Goal: Information Seeking & Learning: Understand process/instructions

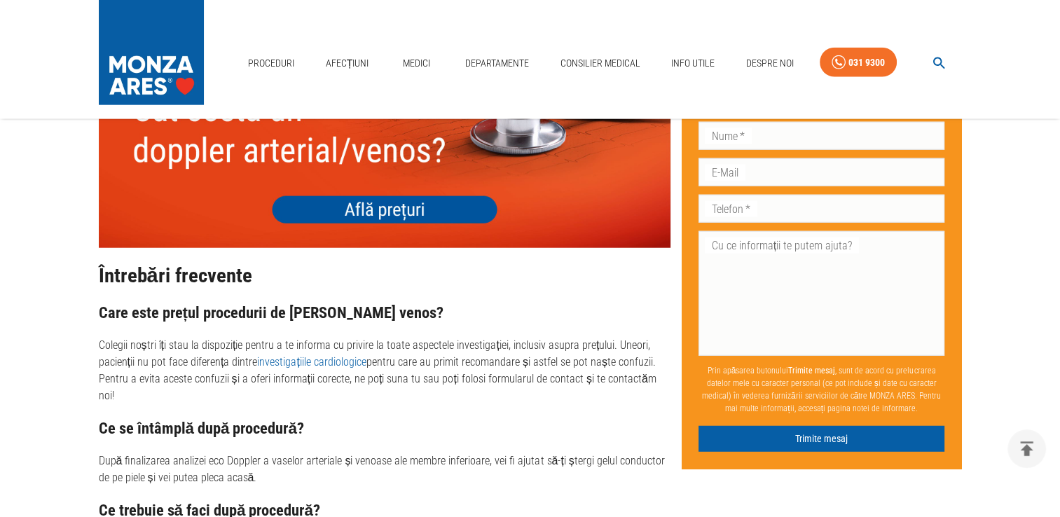
scroll to position [3533, 0]
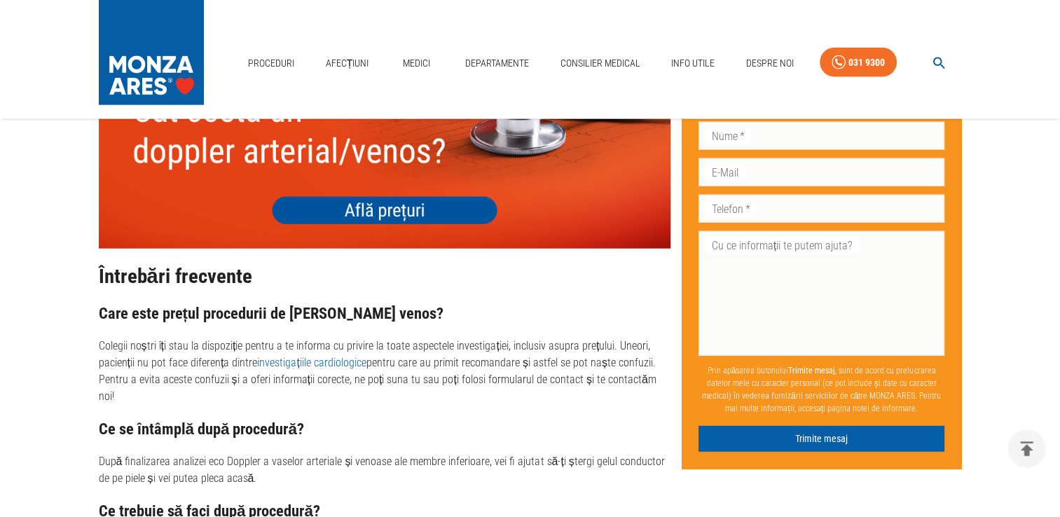
drag, startPoint x: 111, startPoint y: 291, endPoint x: 87, endPoint y: 290, distance: 23.9
click at [541, 338] on p "Colegii noștri îți stau la dispoziție pentru a te informa cu privire la toate a…" at bounding box center [384, 371] width 571 height 67
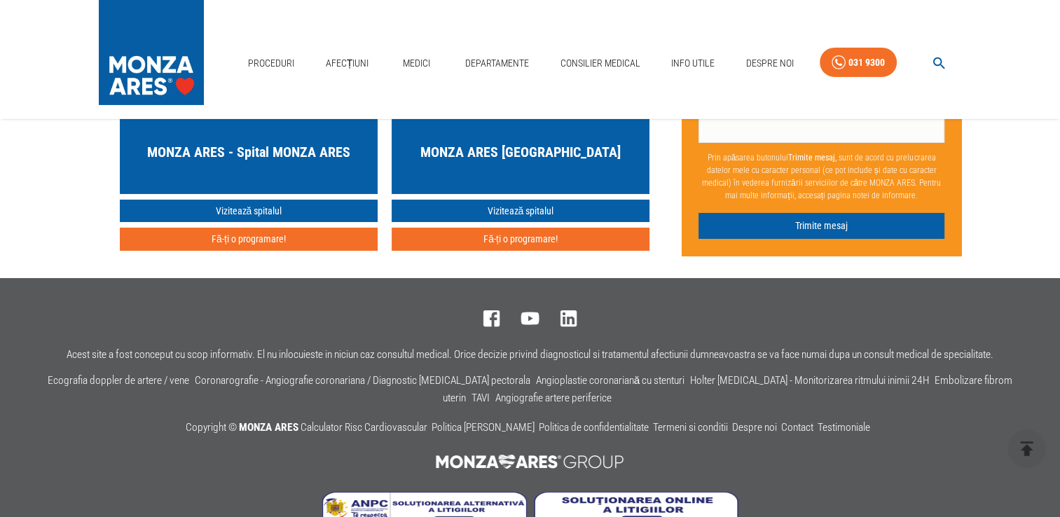
scroll to position [4583, 0]
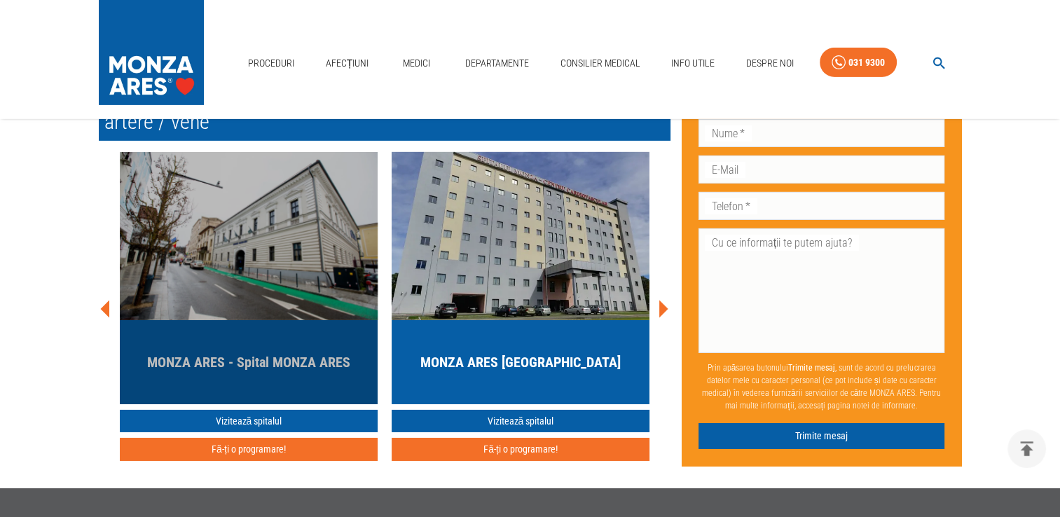
click at [255, 226] on img "button" at bounding box center [249, 236] width 258 height 168
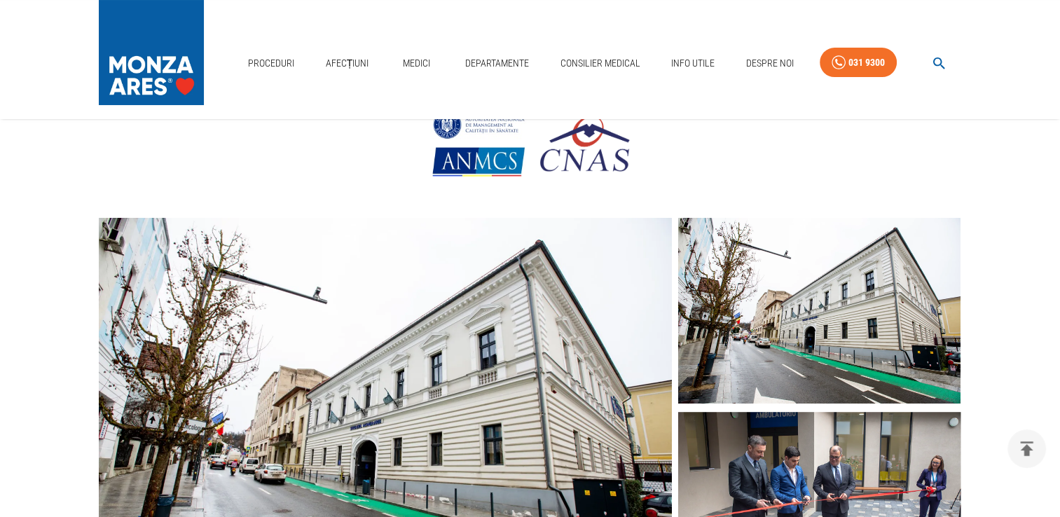
scroll to position [350, 0]
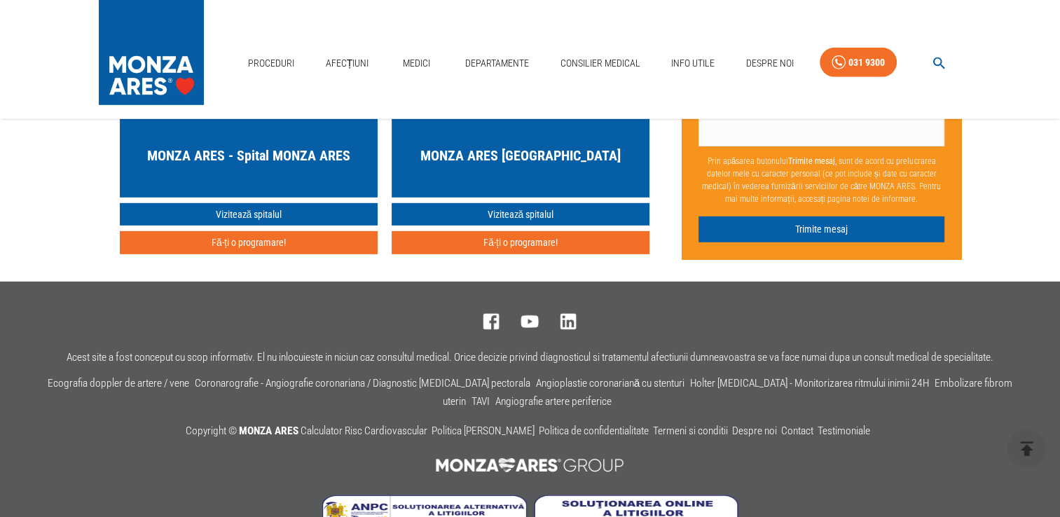
scroll to position [4104, 0]
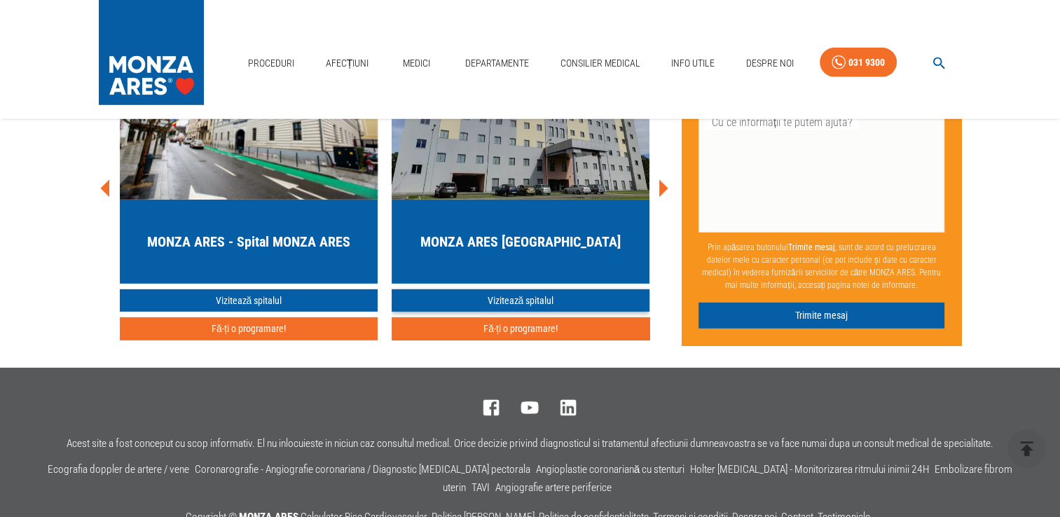
click at [494, 310] on link "Vizitează spitalul" at bounding box center [520, 300] width 258 height 23
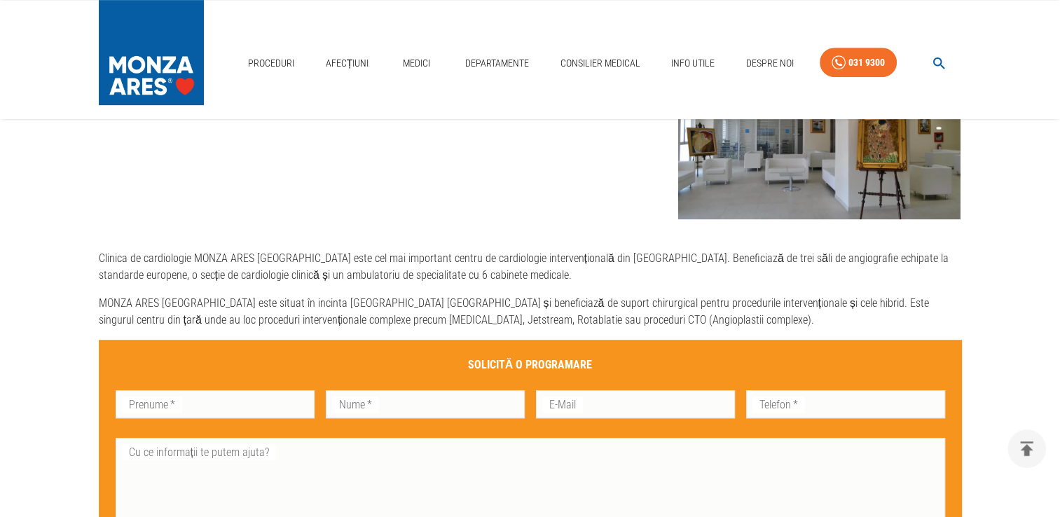
scroll to position [700, 0]
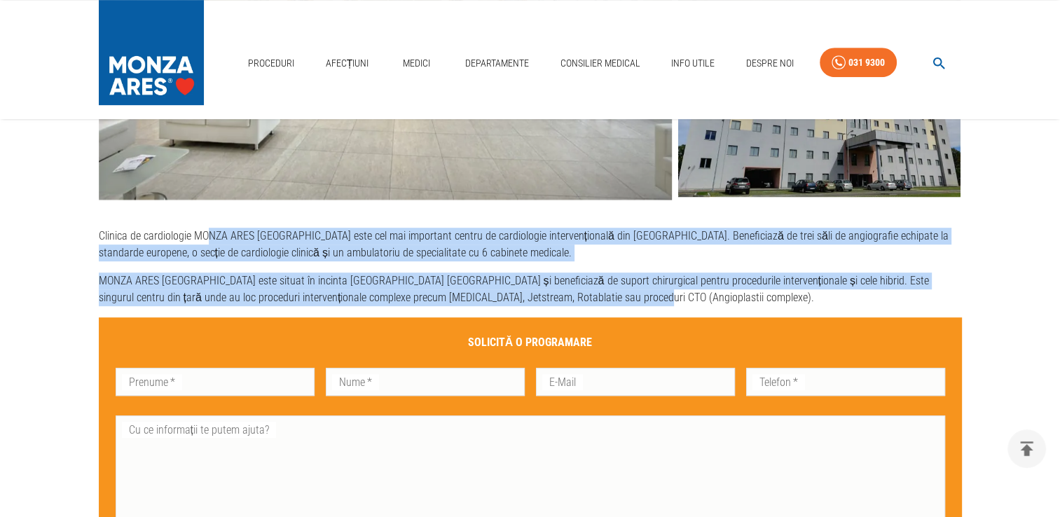
drag, startPoint x: 225, startPoint y: 228, endPoint x: 628, endPoint y: 300, distance: 408.9
click at [628, 300] on div "Clinica de cardiologie MONZA ARES [GEOGRAPHIC_DATA] este cel mai important cent…" at bounding box center [518, 93] width 885 height 1165
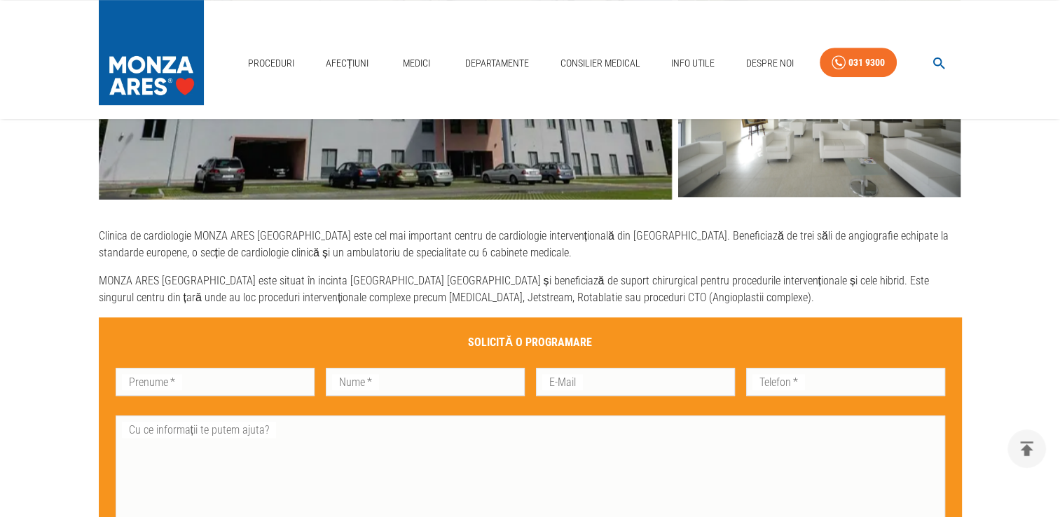
drag, startPoint x: 628, startPoint y: 300, endPoint x: 578, endPoint y: 307, distance: 50.9
click at [604, 307] on div "Clinica de cardiologie MONZA ARES [GEOGRAPHIC_DATA] este cel mai important cent…" at bounding box center [518, 93] width 885 height 1165
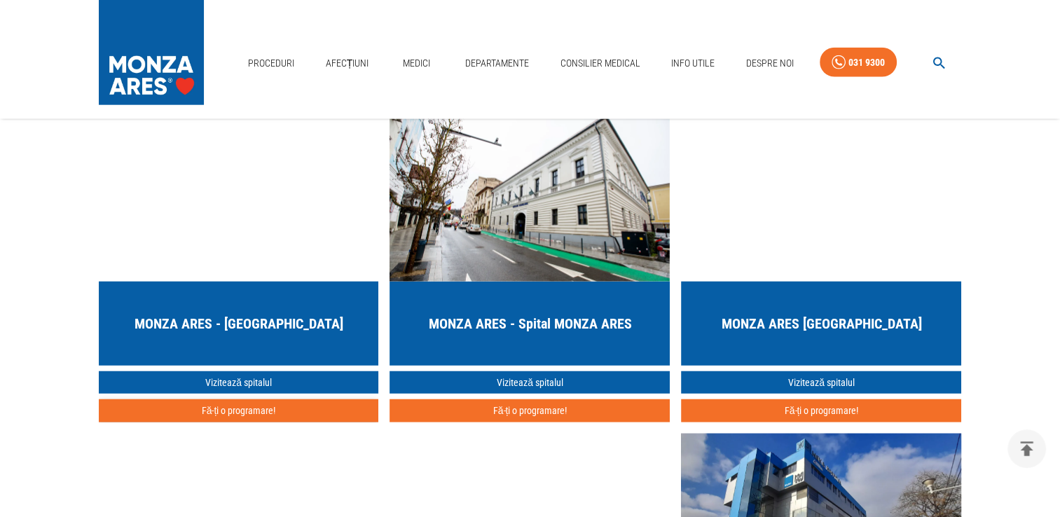
scroll to position [3431, 0]
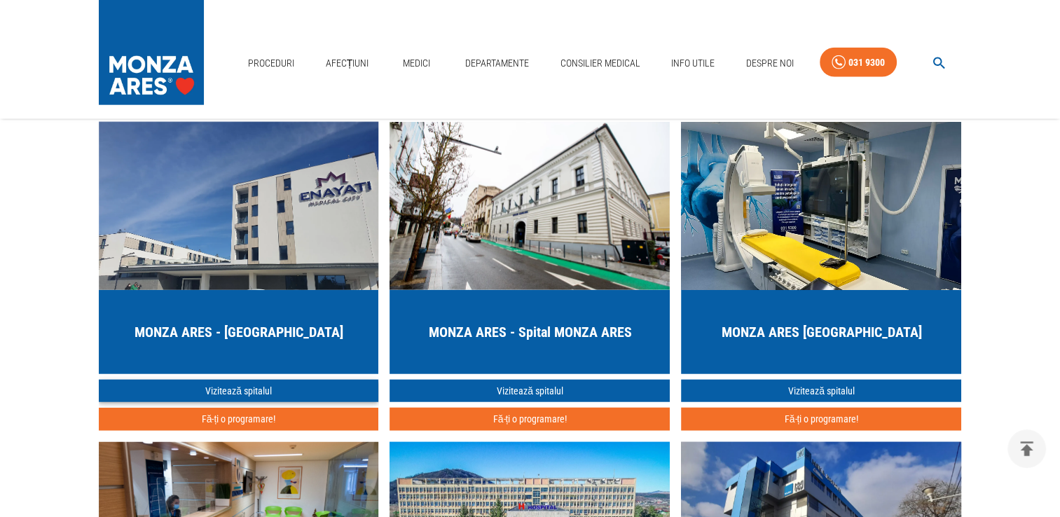
click at [249, 382] on link "Vizitează spitalul" at bounding box center [239, 391] width 280 height 23
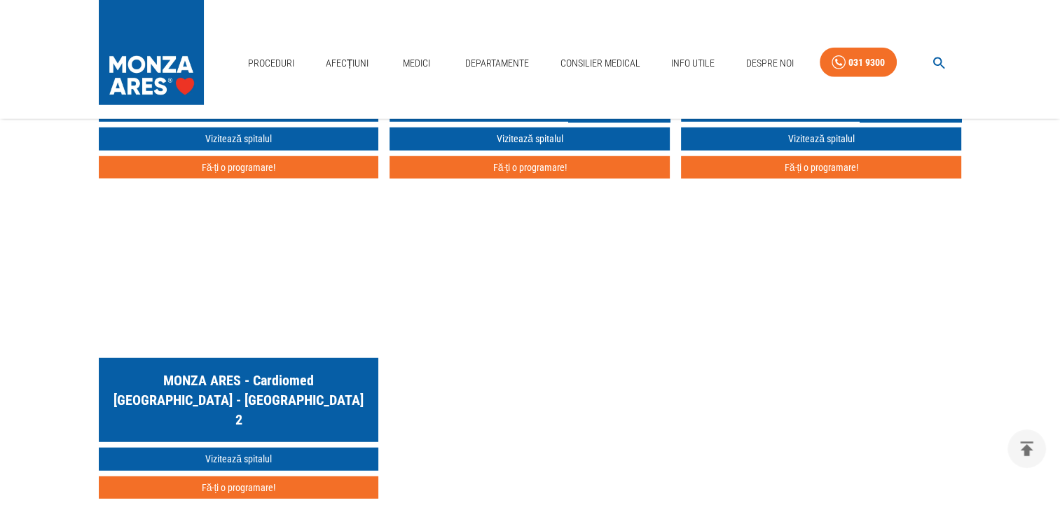
scroll to position [3851, 0]
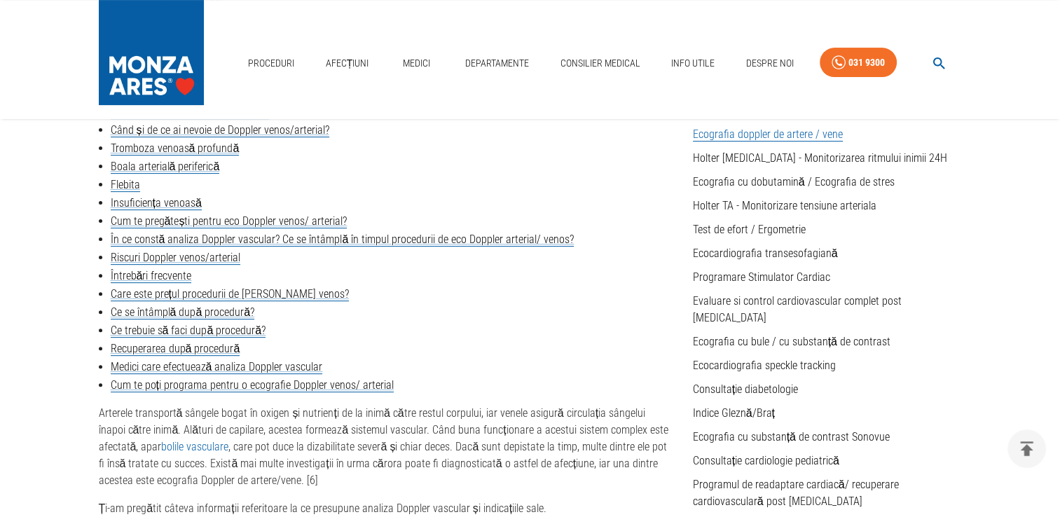
scroll to position [420, 0]
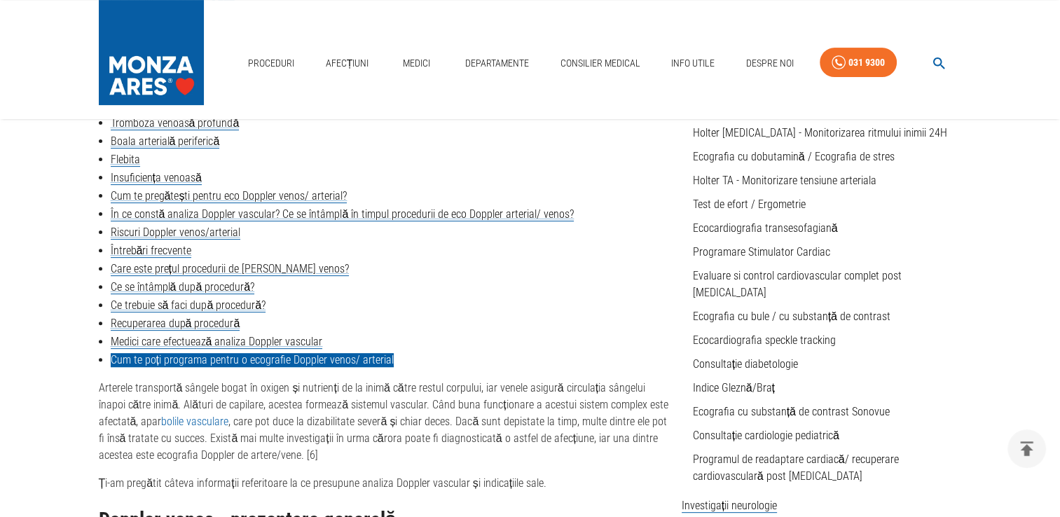
click at [158, 357] on link "Cum te poți programa pentru o ecografie Doppler venos/ arterial" at bounding box center [252, 360] width 283 height 14
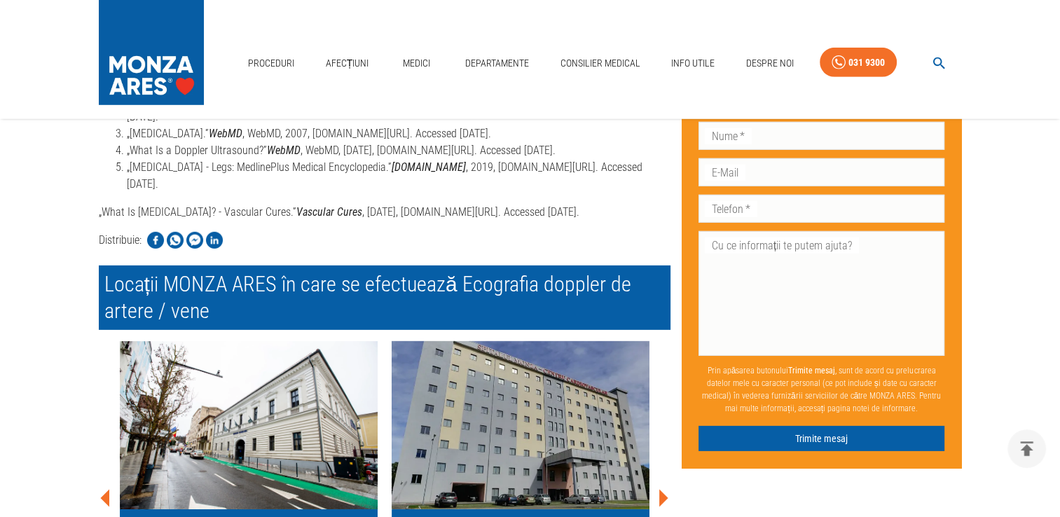
scroll to position [4129, 0]
